Goal: Unclear

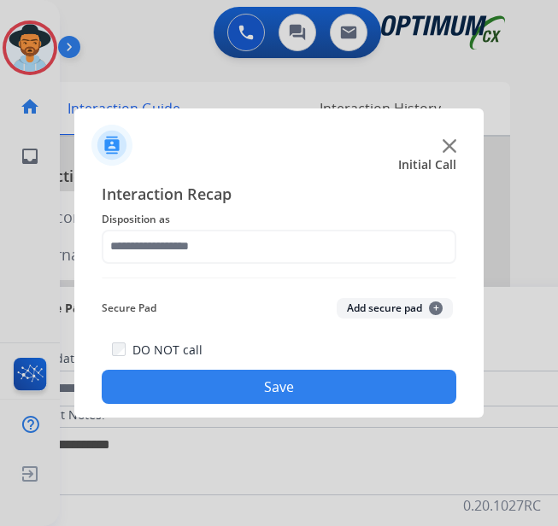
click at [446, 142] on img at bounding box center [449, 146] width 14 height 14
click at [449, 149] on img at bounding box center [449, 146] width 14 height 14
click at [452, 140] on img at bounding box center [449, 146] width 14 height 14
